Goal: Transaction & Acquisition: Subscribe to service/newsletter

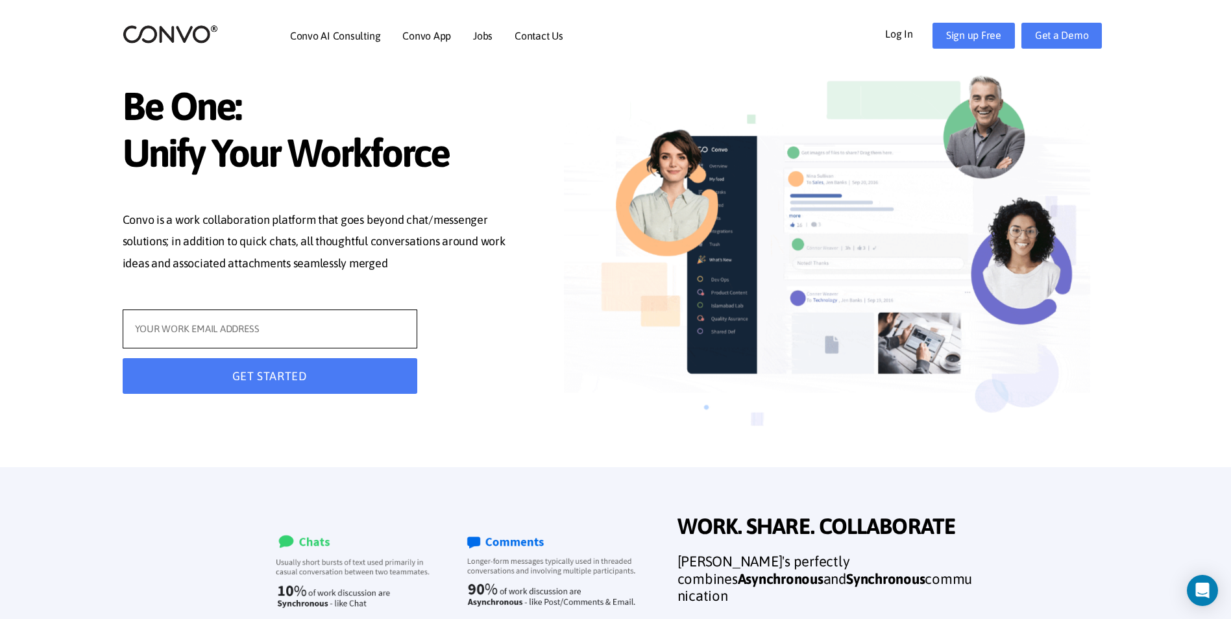
click at [372, 328] on input "text" at bounding box center [270, 329] width 295 height 39
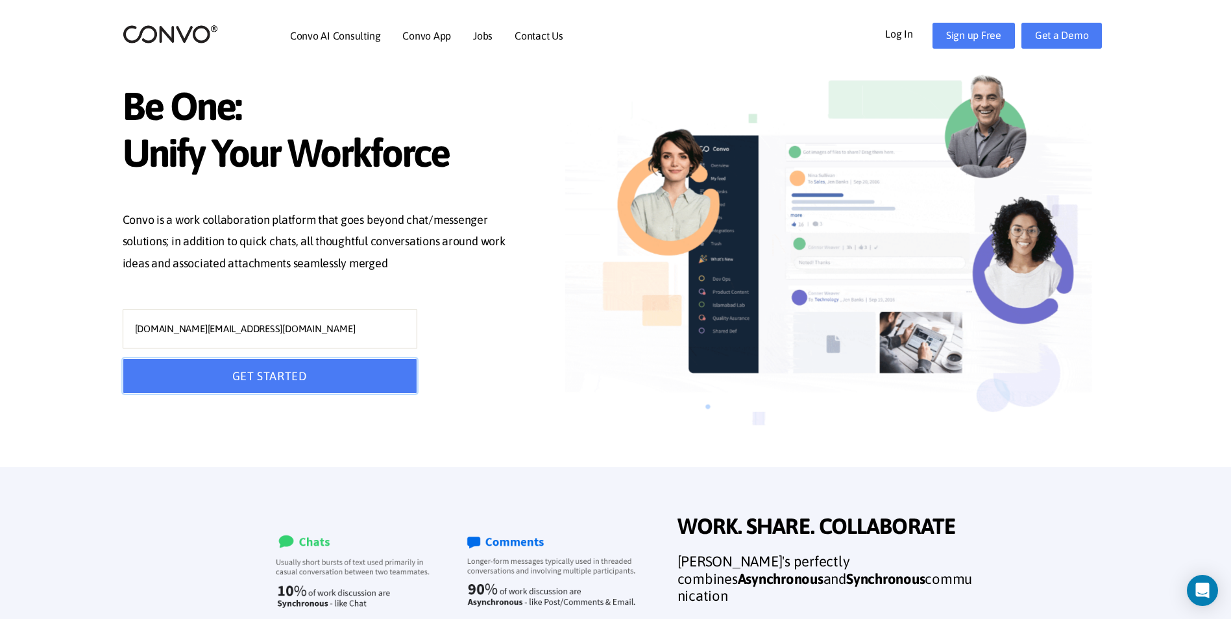
click at [201, 374] on button "GET STARTED" at bounding box center [270, 376] width 295 height 36
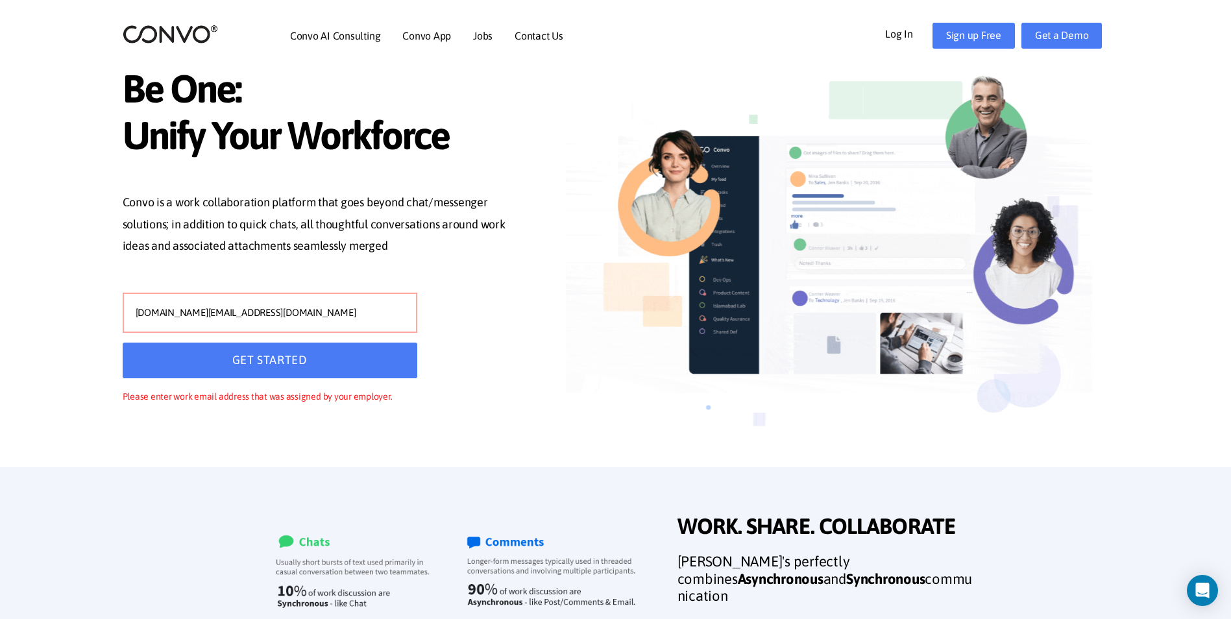
click at [136, 314] on input "[DOMAIN_NAME][EMAIL_ADDRESS][DOMAIN_NAME]" at bounding box center [270, 313] width 295 height 40
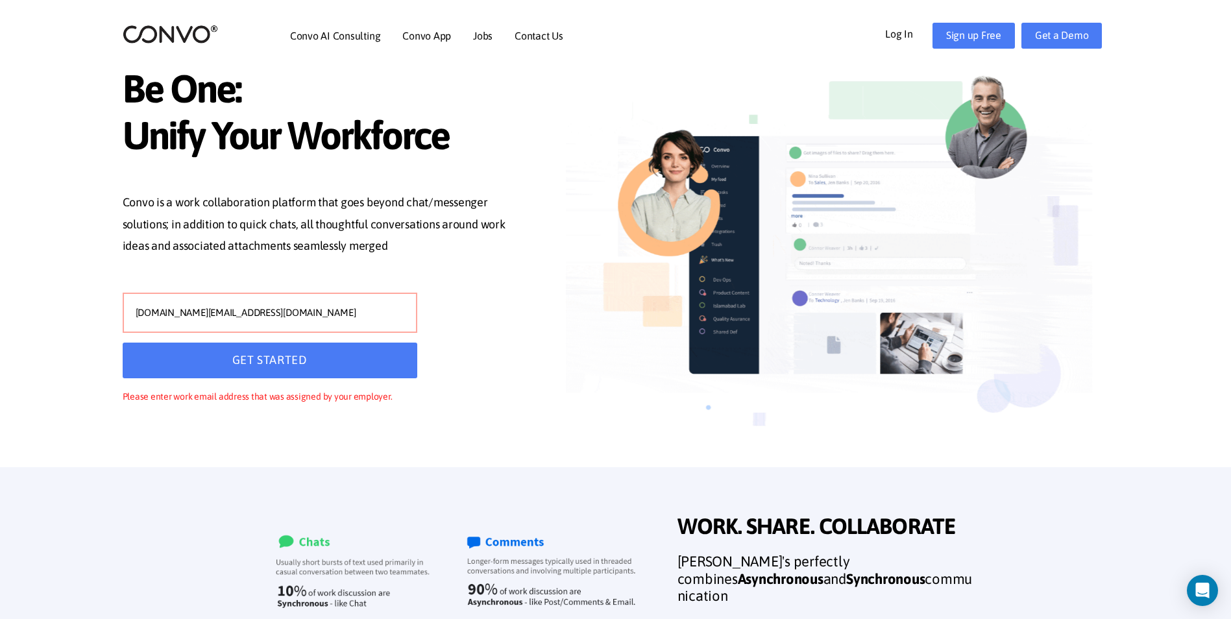
click at [136, 314] on input "[DOMAIN_NAME][EMAIL_ADDRESS][DOMAIN_NAME]" at bounding box center [270, 313] width 295 height 40
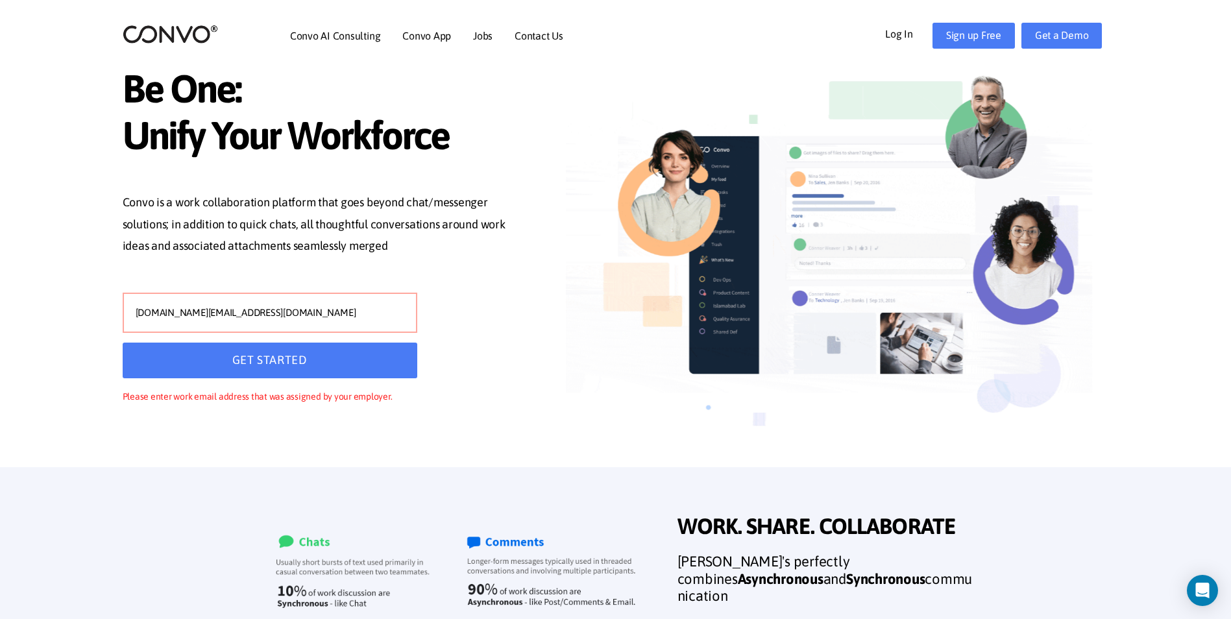
click at [138, 314] on input "[DOMAIN_NAME][EMAIL_ADDRESS][DOMAIN_NAME]" at bounding box center [270, 313] width 295 height 40
click at [260, 356] on button "GET STARTED" at bounding box center [270, 361] width 295 height 36
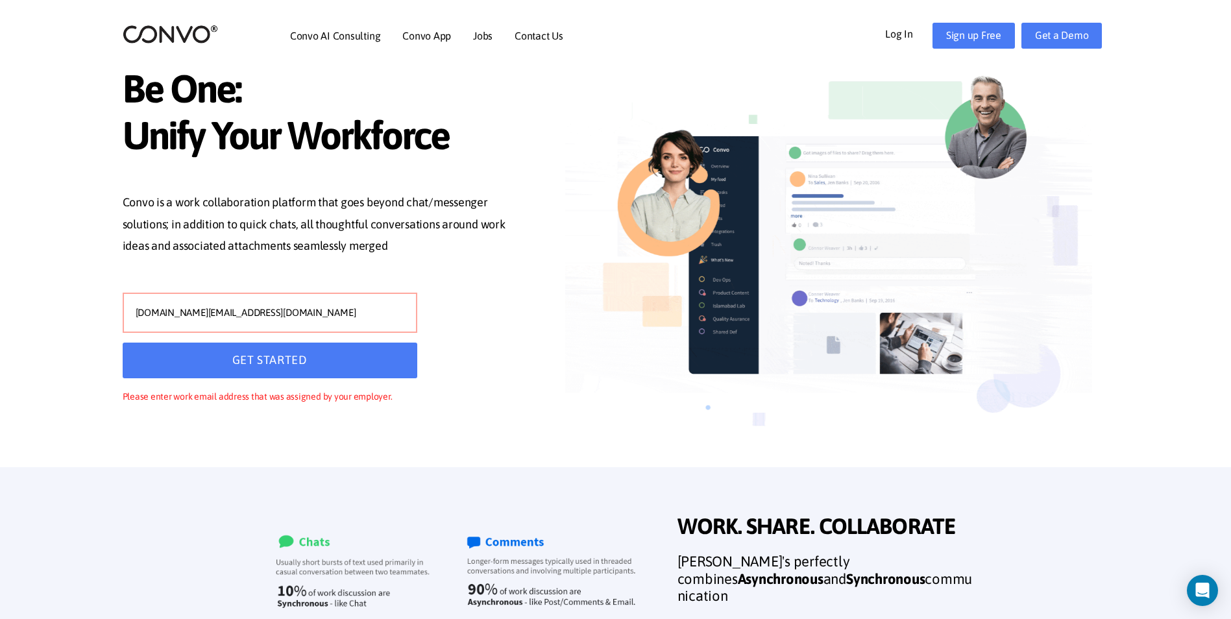
click at [177, 312] on input "[DOMAIN_NAME][EMAIL_ADDRESS][DOMAIN_NAME]" at bounding box center [270, 313] width 295 height 40
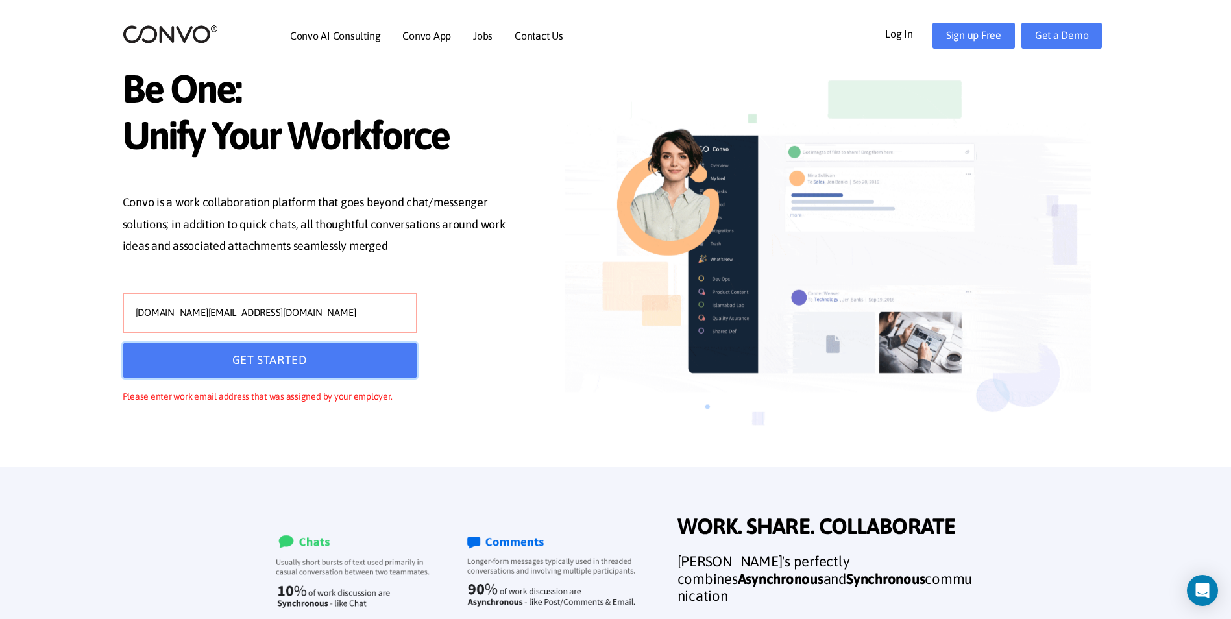
click at [246, 369] on button "GET STARTED" at bounding box center [270, 361] width 295 height 36
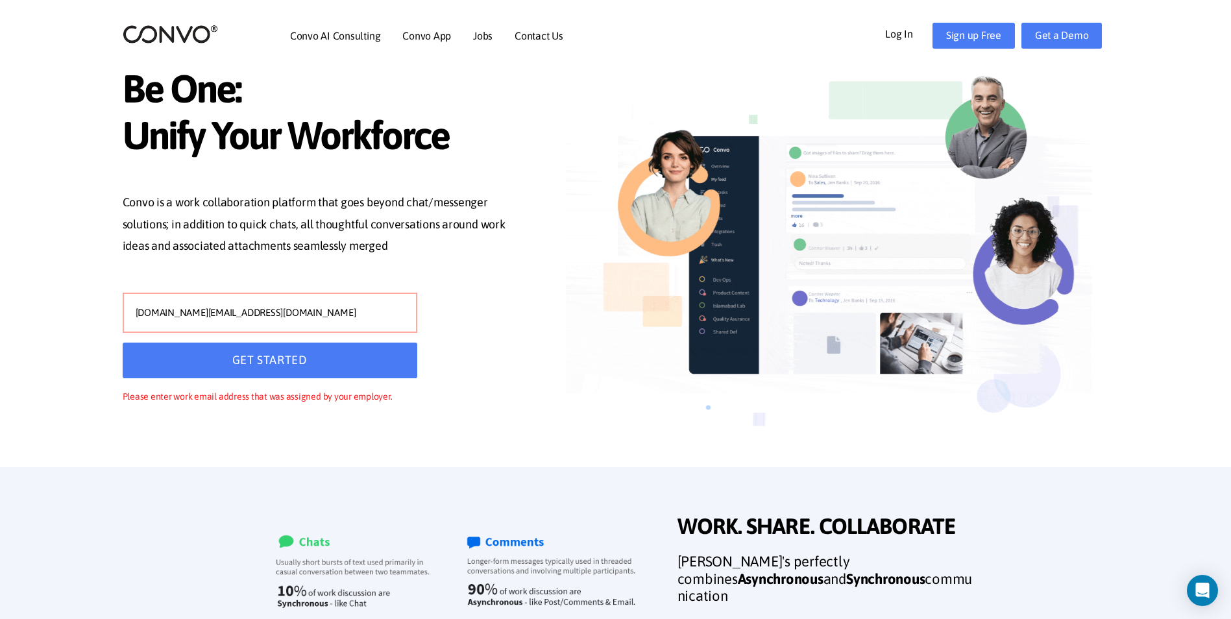
click at [149, 314] on input "[DOMAIN_NAME][EMAIL_ADDRESS][DOMAIN_NAME]" at bounding box center [270, 313] width 295 height 40
click at [188, 360] on button "GET STARTED" at bounding box center [270, 361] width 295 height 36
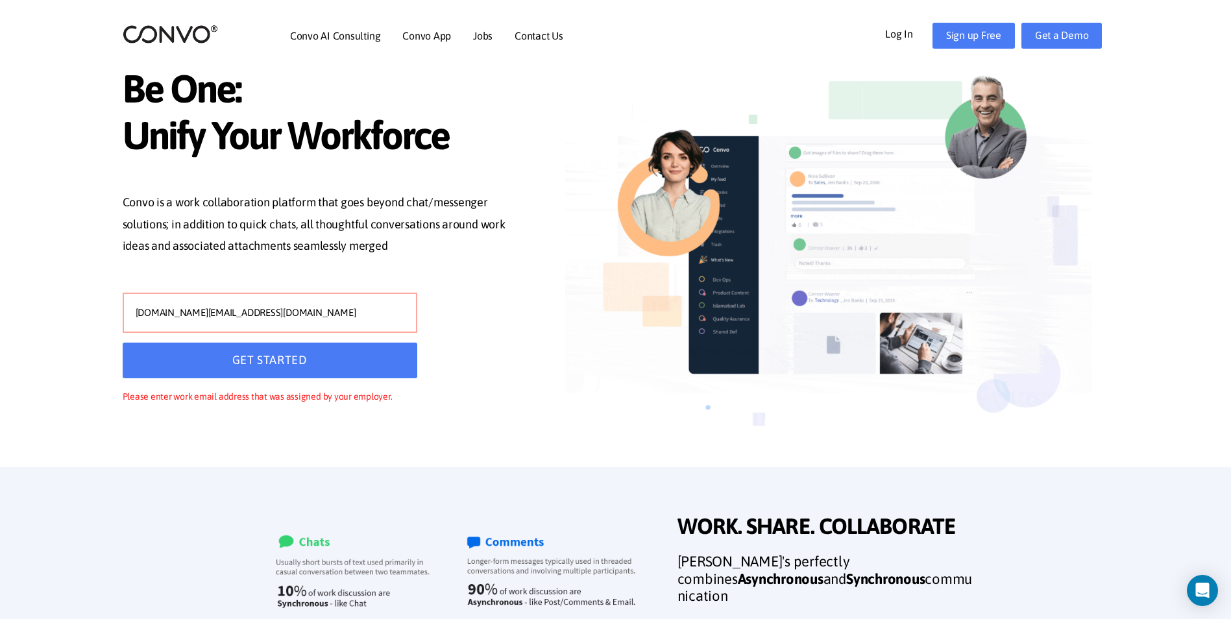
click at [180, 316] on input "[DOMAIN_NAME][EMAIL_ADDRESS][DOMAIN_NAME]" at bounding box center [270, 313] width 295 height 40
type input "[DOMAIN_NAME][EMAIL_ADDRESS][DOMAIN_NAME]"
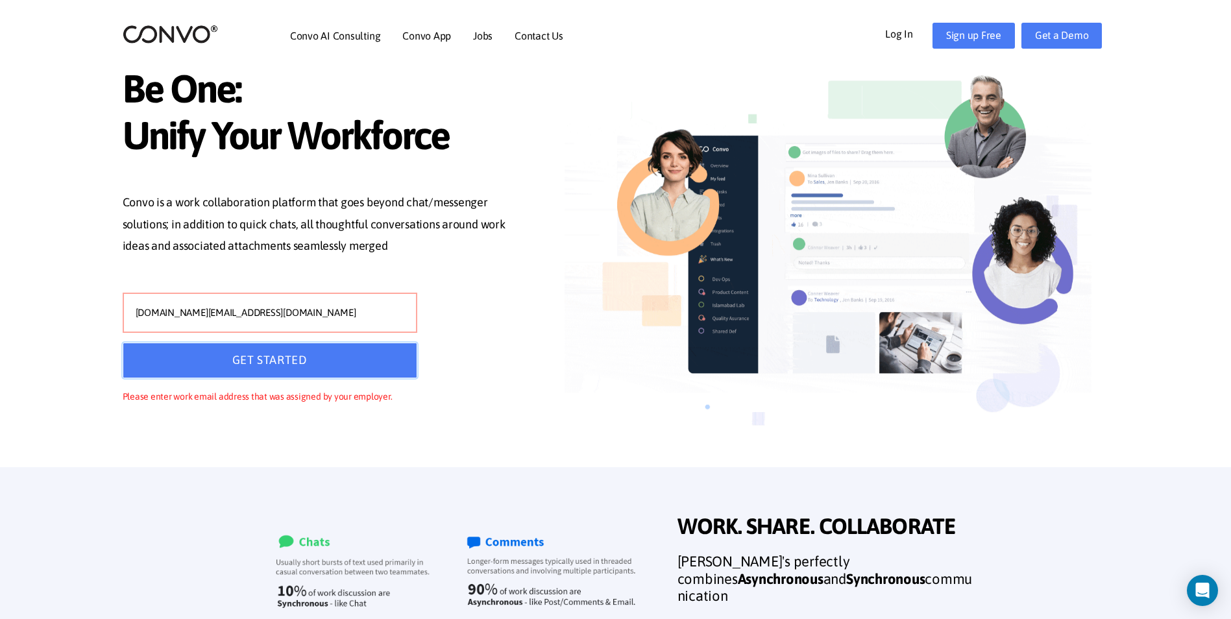
click at [241, 349] on button "GET STARTED" at bounding box center [270, 361] width 295 height 36
